Goal: Information Seeking & Learning: Learn about a topic

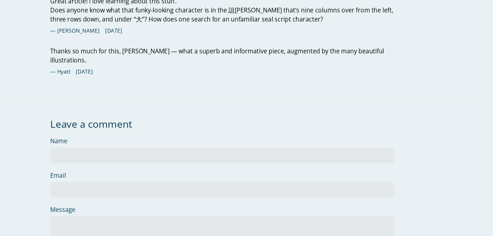
scroll to position [5430, 0]
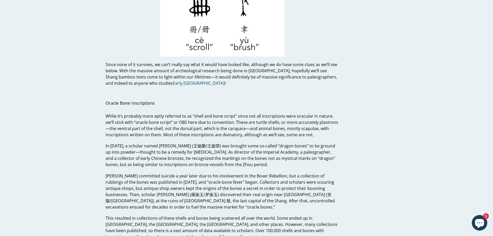
scroll to position [647, 0]
